Goal: Find specific page/section: Find specific page/section

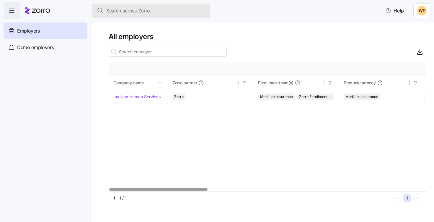
click at [119, 15] on button "Search across Zorro..." at bounding box center [151, 11] width 118 height 14
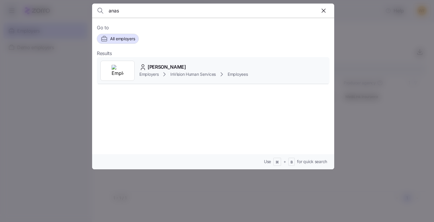
type input "anas"
click at [172, 67] on span "[PERSON_NAME]" at bounding box center [167, 66] width 38 height 7
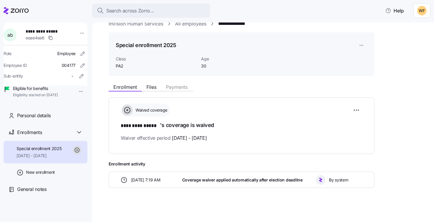
scroll to position [13, 0]
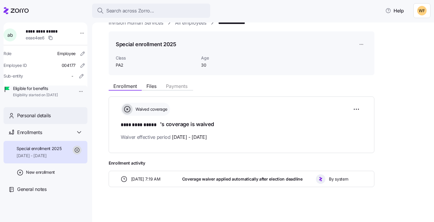
click at [65, 119] on div "Personal details" at bounding box center [50, 115] width 66 height 7
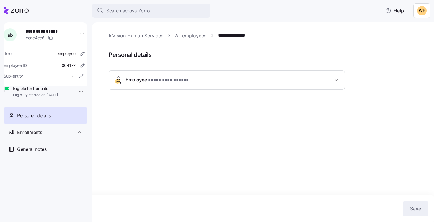
click at [204, 72] on button "**********" at bounding box center [227, 80] width 236 height 19
